Goal: Task Accomplishment & Management: Use online tool/utility

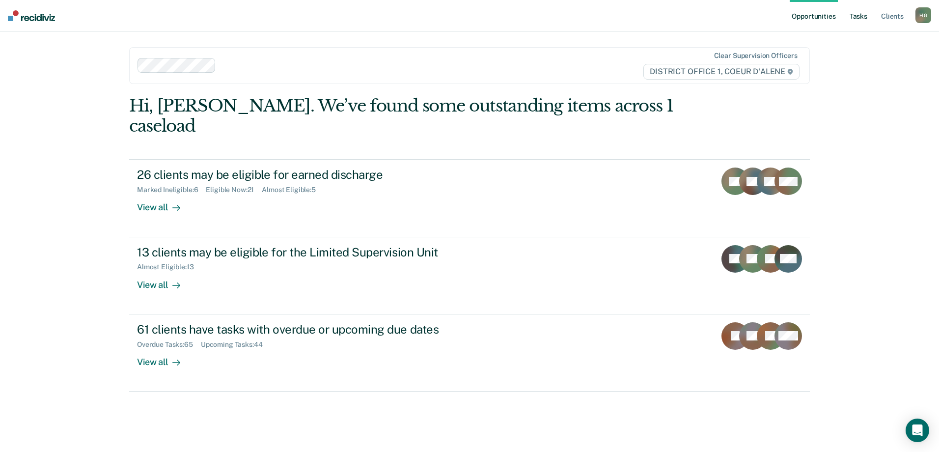
click at [864, 15] on link "Tasks" at bounding box center [858, 15] width 22 height 31
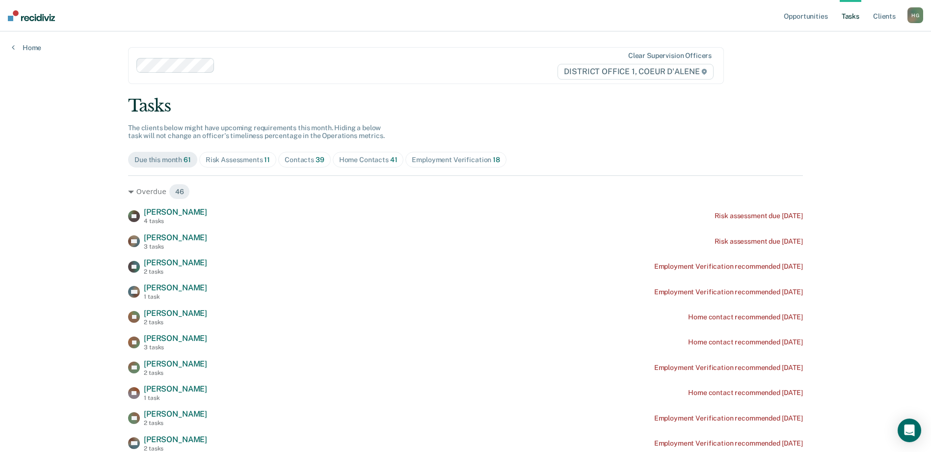
click at [242, 161] on div "Risk Assessments 11" at bounding box center [238, 160] width 64 height 8
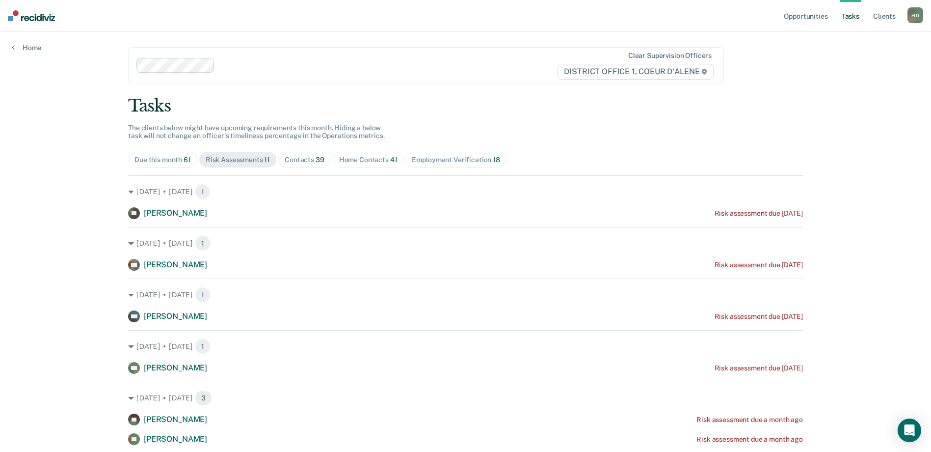
click at [301, 161] on div "Contacts 39" at bounding box center [305, 160] width 40 height 8
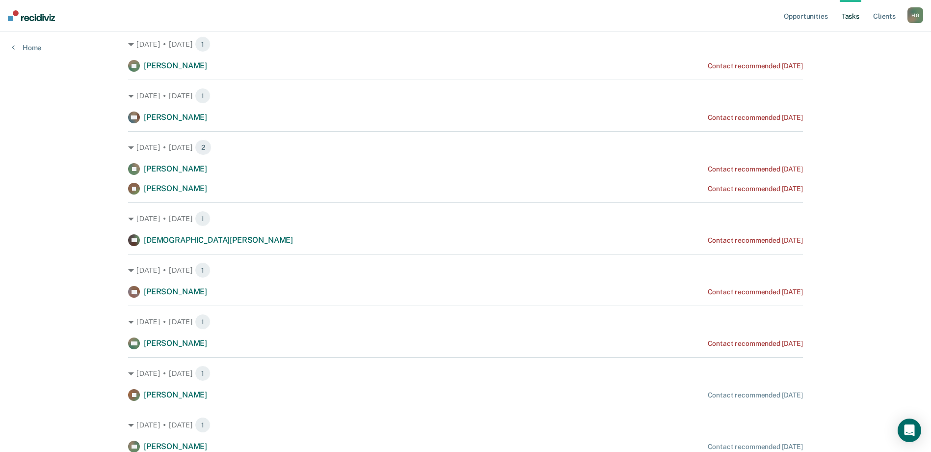
scroll to position [98, 0]
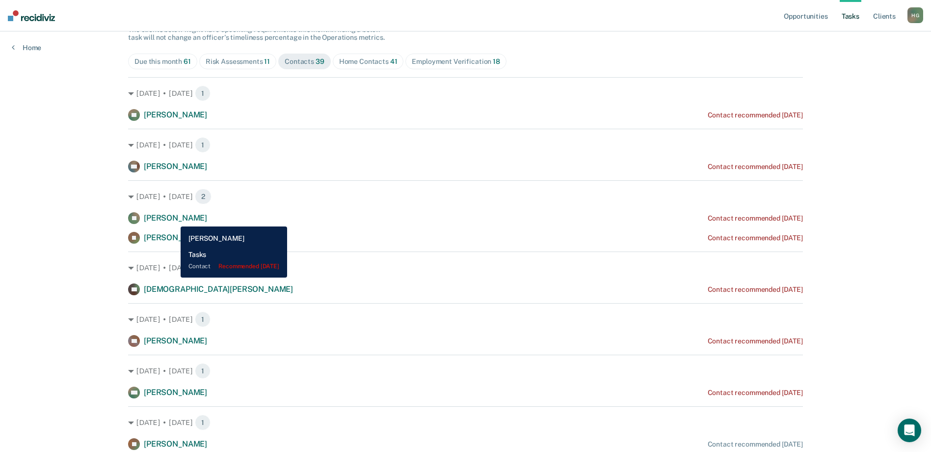
click at [173, 219] on span "[PERSON_NAME]" at bounding box center [175, 217] width 63 height 9
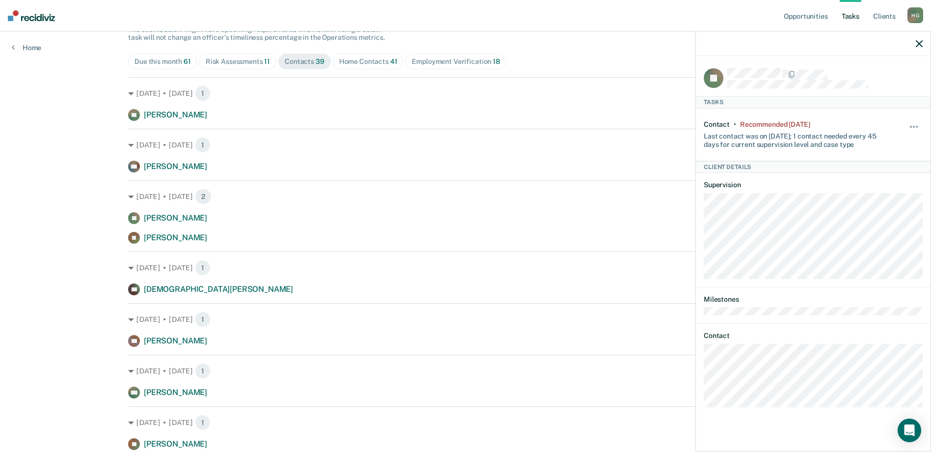
click at [923, 42] on div at bounding box center [813, 43] width 235 height 25
click at [922, 43] on icon "button" at bounding box center [919, 43] width 7 height 7
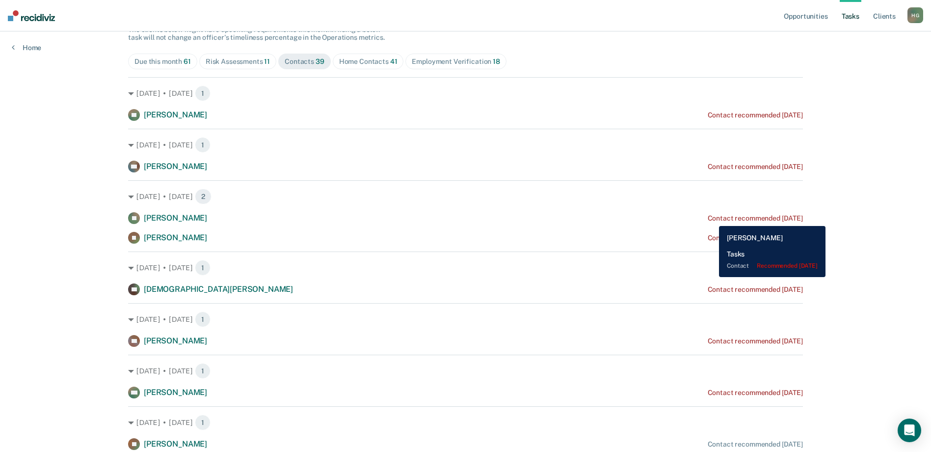
click at [712, 218] on div "Contact recommended [DATE]" at bounding box center [755, 218] width 95 height 8
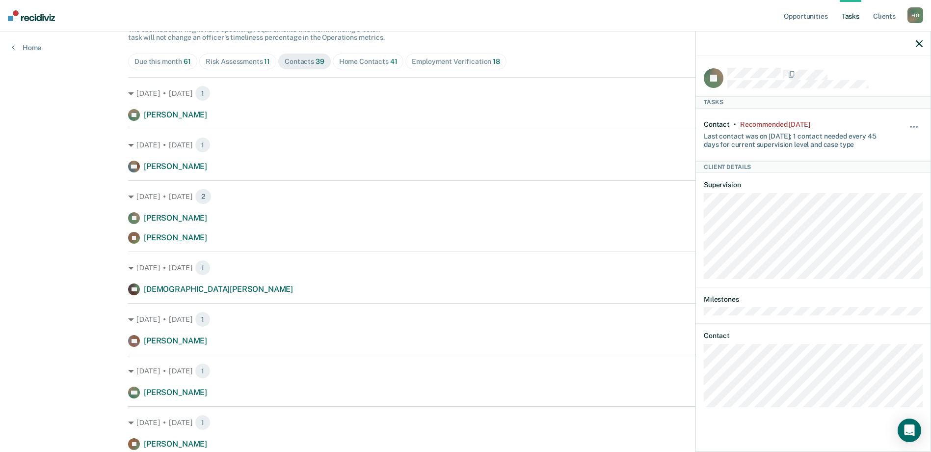
click at [700, 361] on div "JD Tasks Contact • Recommended [DATE] Last contact was on [DATE]; 1 contact nee…" at bounding box center [813, 252] width 235 height 393
